Goal: Task Accomplishment & Management: Use online tool/utility

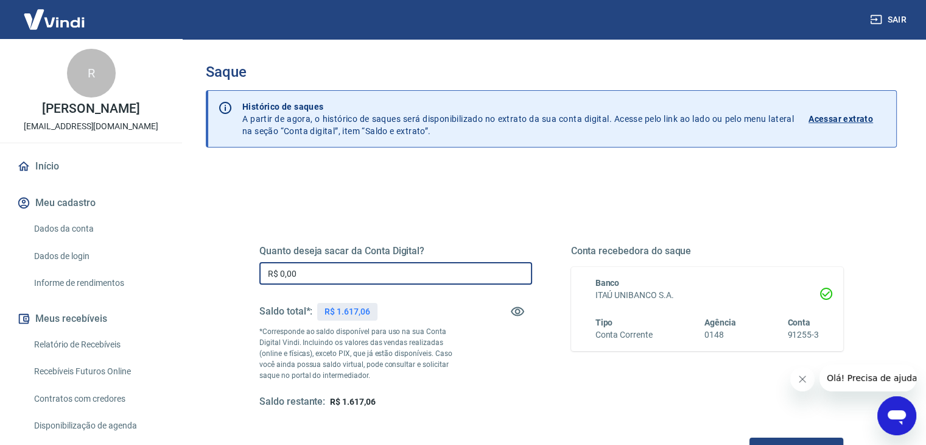
click at [323, 275] on input "R$ 0,00" at bounding box center [395, 273] width 273 height 23
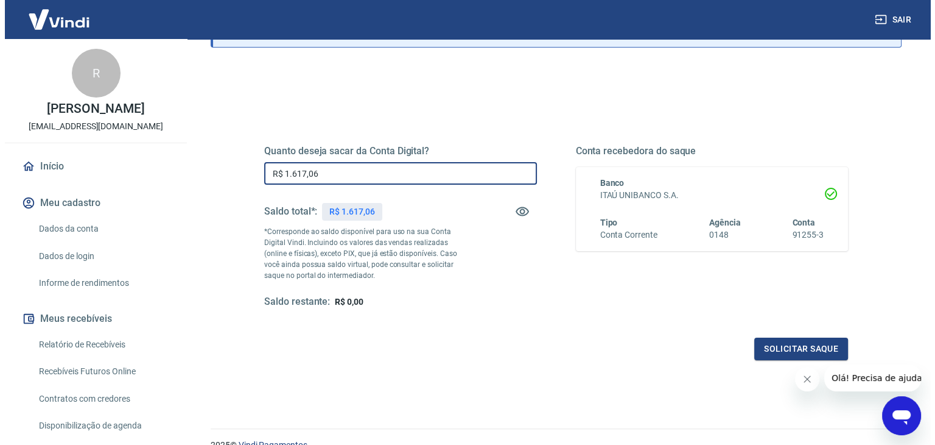
scroll to position [122, 0]
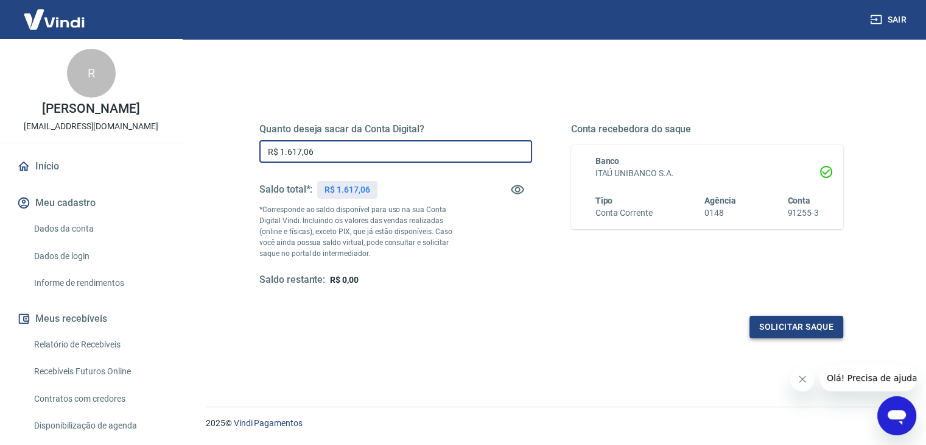
type input "R$ 1.617,06"
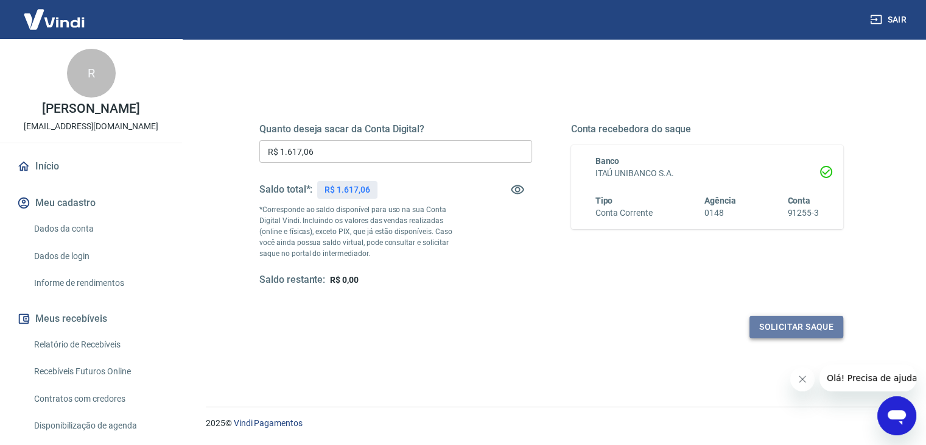
click at [765, 327] on button "Solicitar saque" at bounding box center [797, 326] width 94 height 23
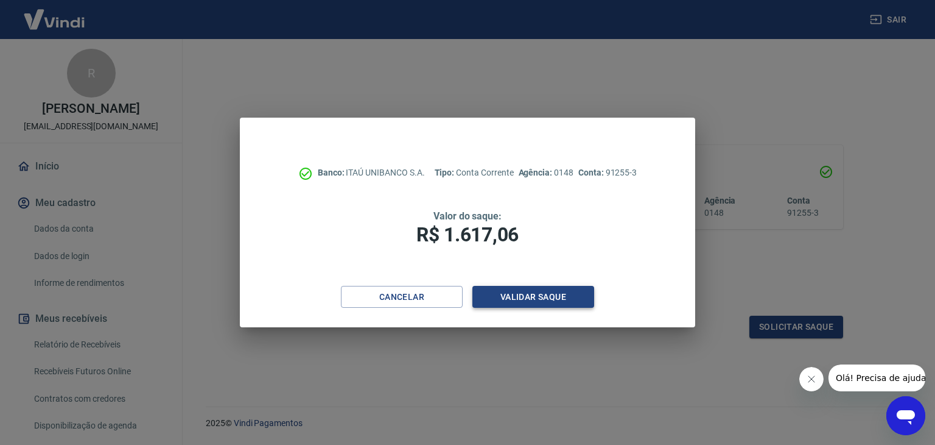
click at [561, 294] on button "Validar saque" at bounding box center [534, 297] width 122 height 23
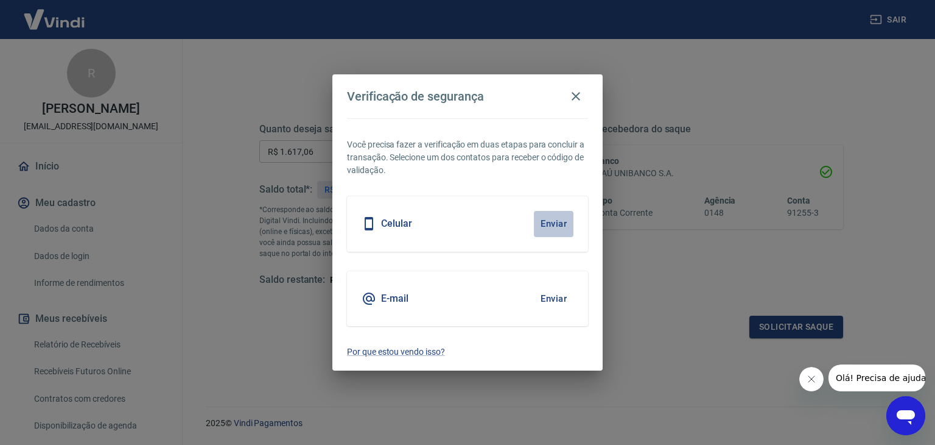
click at [552, 224] on button "Enviar" at bounding box center [554, 224] width 40 height 26
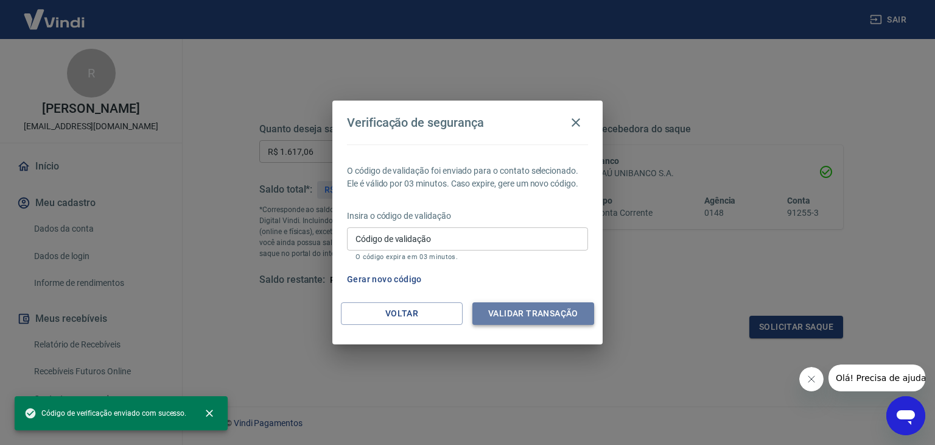
click at [533, 315] on button "Validar transação" at bounding box center [534, 313] width 122 height 23
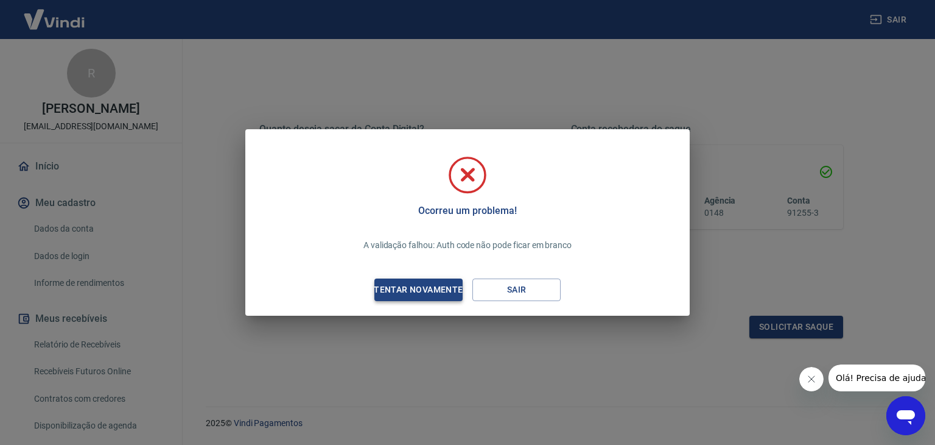
click at [431, 292] on div "Tentar novamente" at bounding box center [418, 289] width 118 height 15
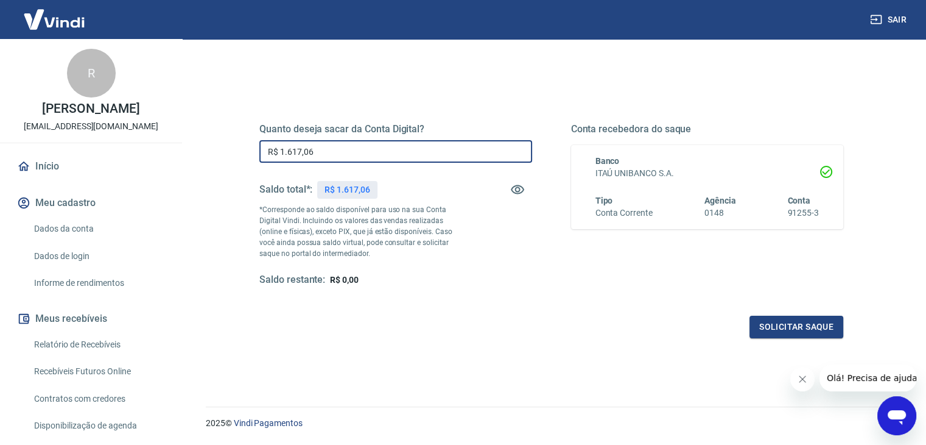
click at [323, 154] on input "R$ 1.617,06" at bounding box center [395, 151] width 273 height 23
click at [786, 332] on button "Solicitar saque" at bounding box center [797, 326] width 94 height 23
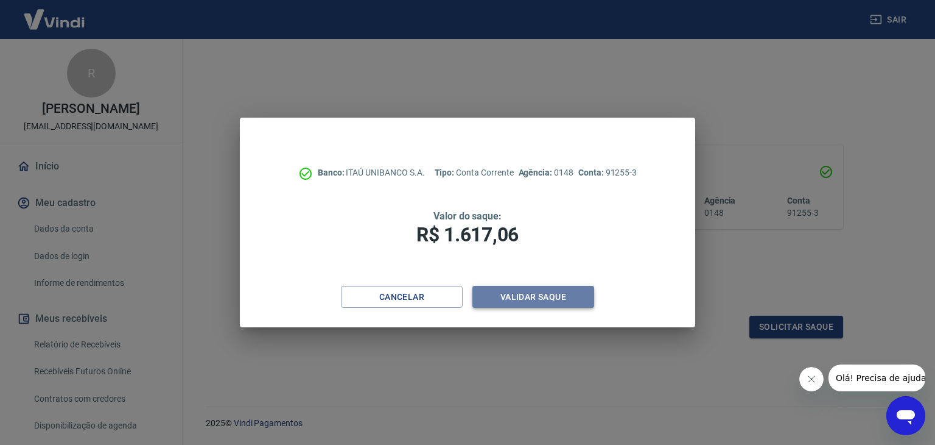
click at [549, 294] on button "Validar saque" at bounding box center [534, 297] width 122 height 23
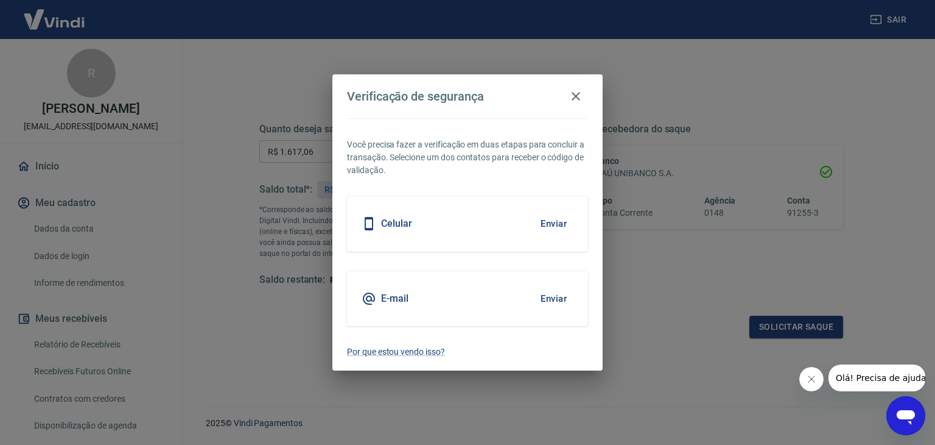
click at [554, 226] on button "Enviar" at bounding box center [554, 224] width 40 height 26
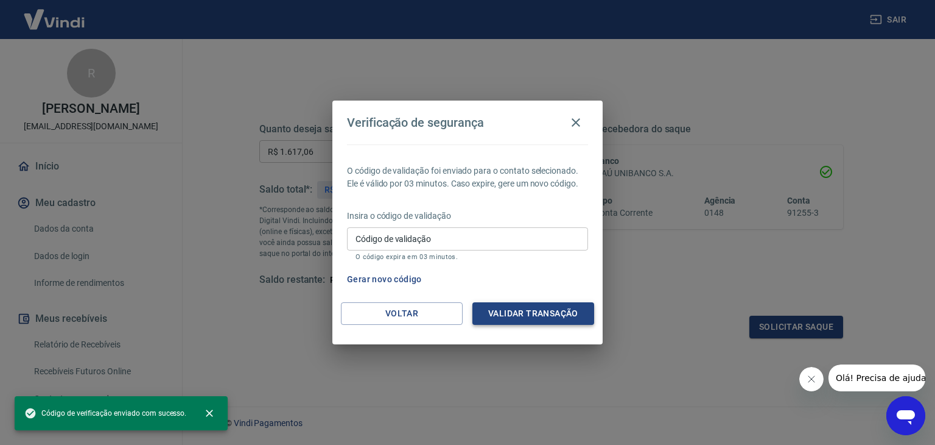
click at [510, 314] on button "Validar transação" at bounding box center [534, 313] width 122 height 23
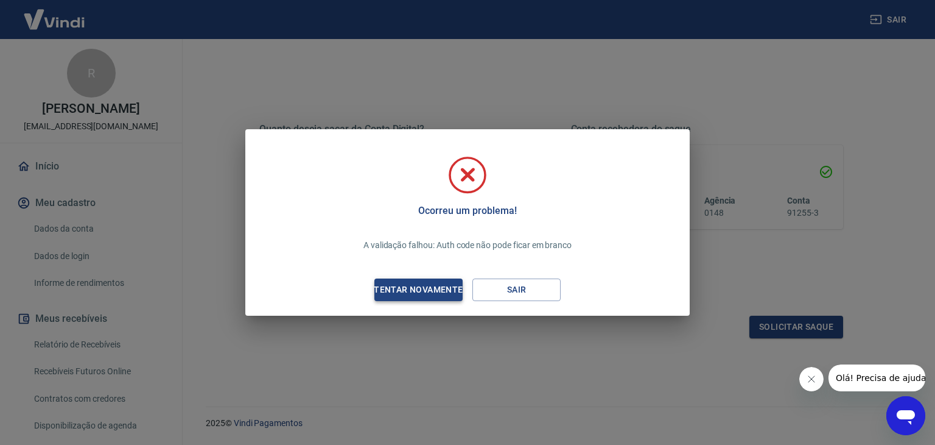
click at [435, 286] on div "Tentar novamente" at bounding box center [418, 289] width 118 height 15
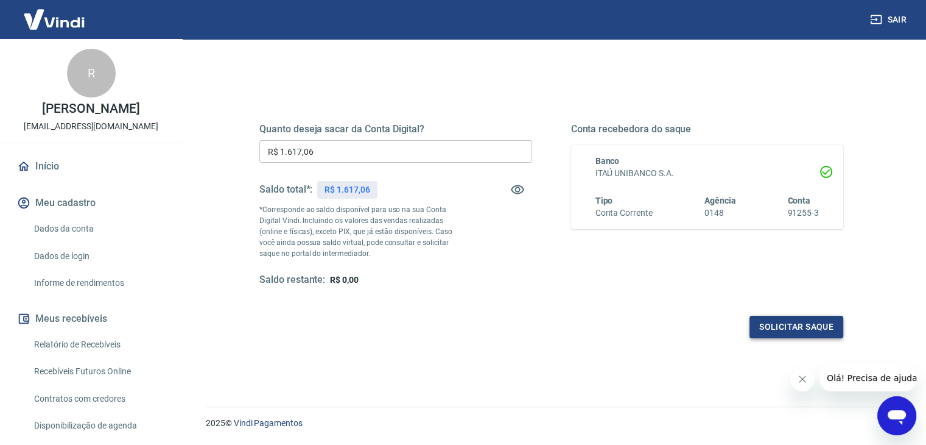
click at [769, 329] on button "Solicitar saque" at bounding box center [797, 326] width 94 height 23
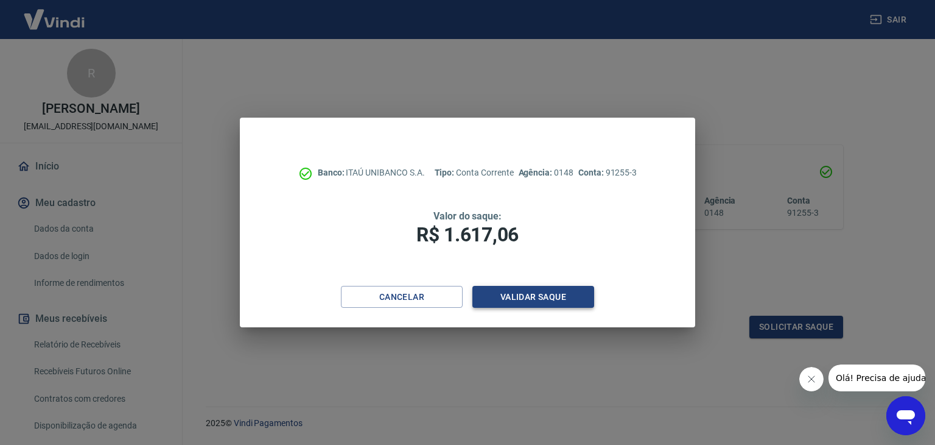
click at [532, 300] on button "Validar saque" at bounding box center [534, 297] width 122 height 23
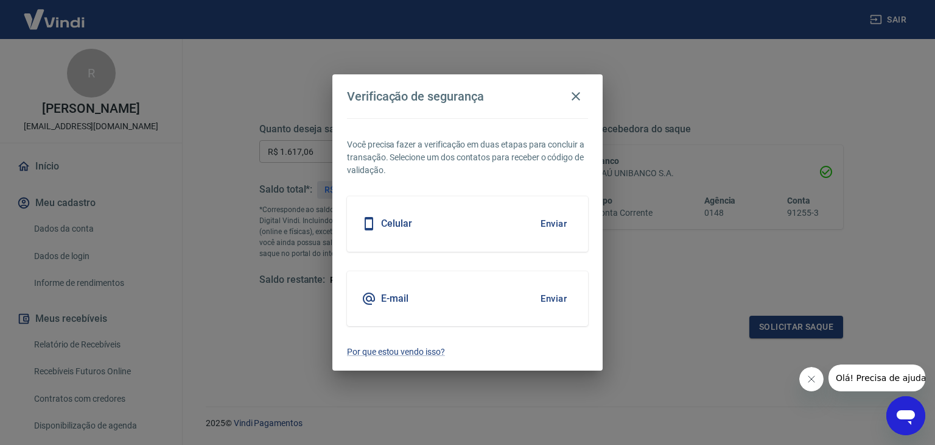
click at [558, 295] on button "Enviar" at bounding box center [554, 299] width 40 height 26
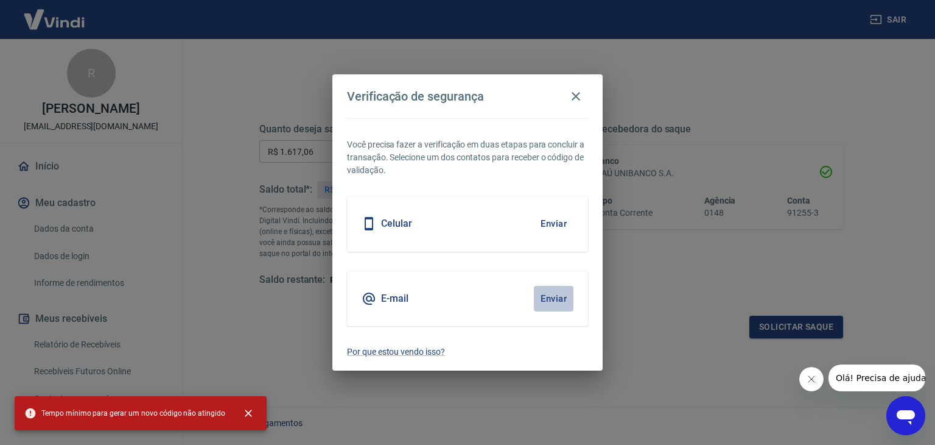
click at [550, 298] on button "Enviar" at bounding box center [554, 299] width 40 height 26
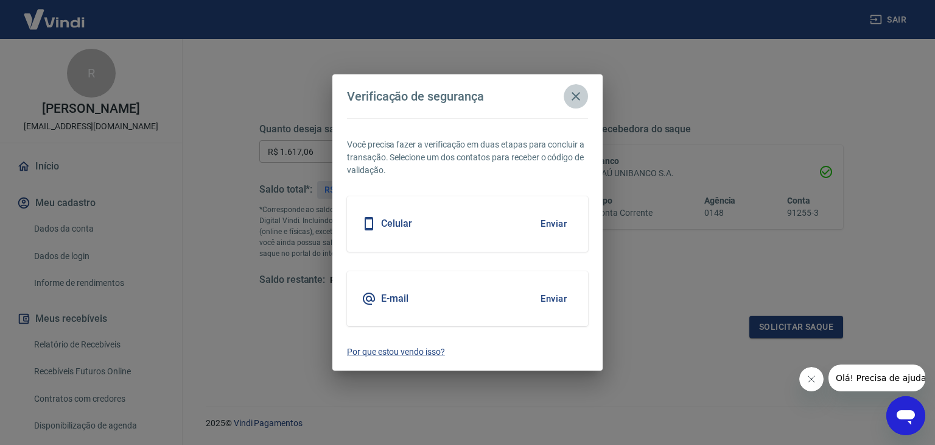
click at [572, 102] on icon "button" at bounding box center [576, 96] width 15 height 15
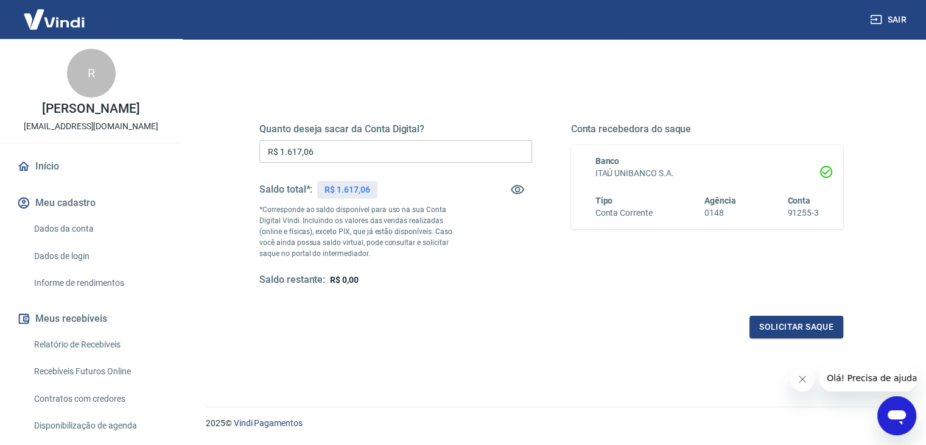
click at [331, 149] on input "R$ 1.617,06" at bounding box center [395, 151] width 273 height 23
click at [756, 329] on button "Solicitar saque" at bounding box center [797, 326] width 94 height 23
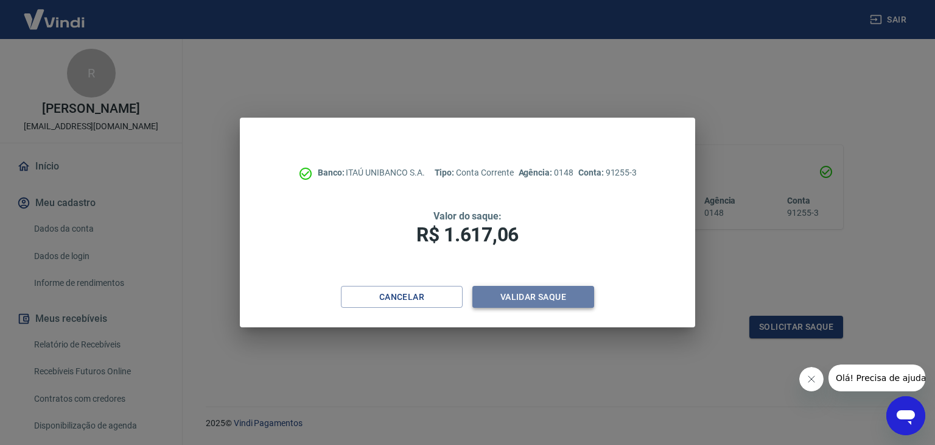
click at [539, 289] on button "Validar saque" at bounding box center [534, 297] width 122 height 23
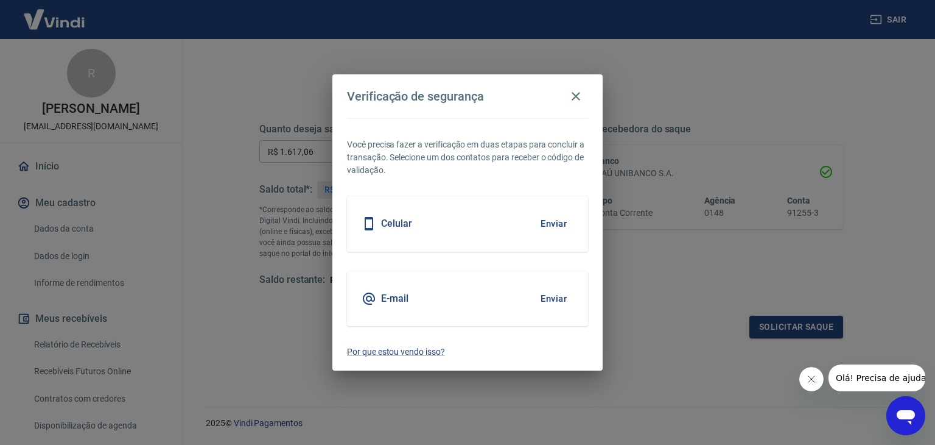
click at [563, 298] on button "Enviar" at bounding box center [554, 299] width 40 height 26
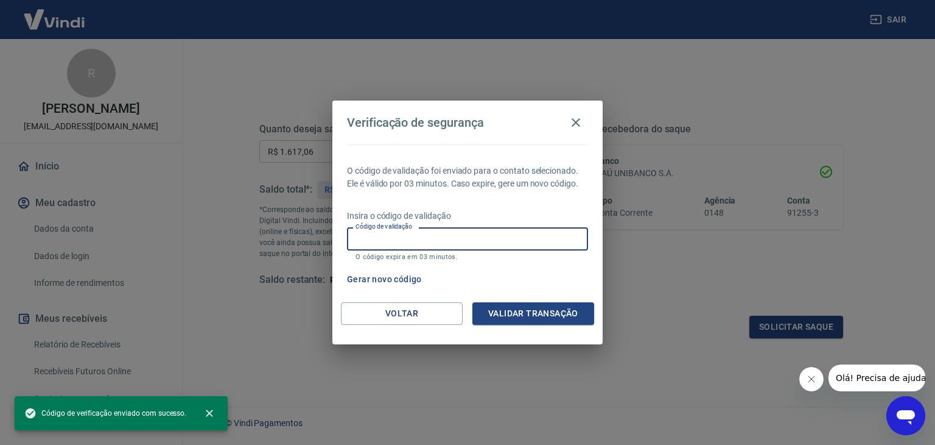
click at [423, 234] on input "Código de validação" at bounding box center [467, 238] width 241 height 23
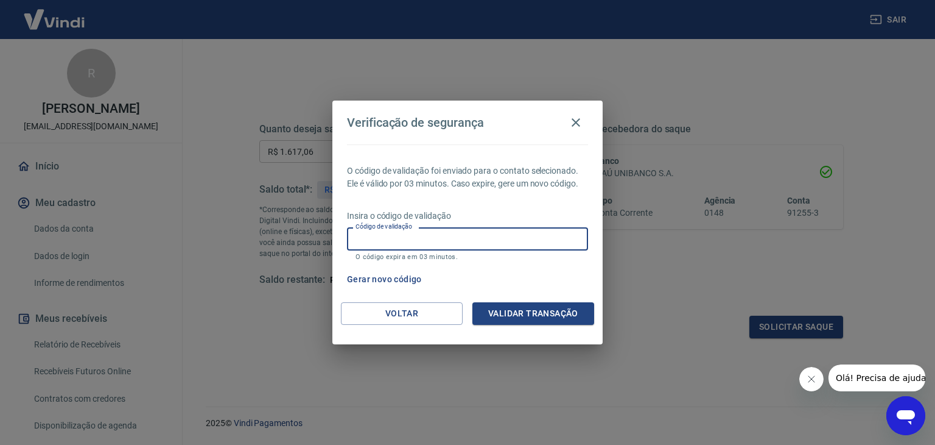
paste input "153904"
type input "153904"
click at [541, 313] on button "Validar transação" at bounding box center [534, 313] width 122 height 23
